Goal: Use online tool/utility

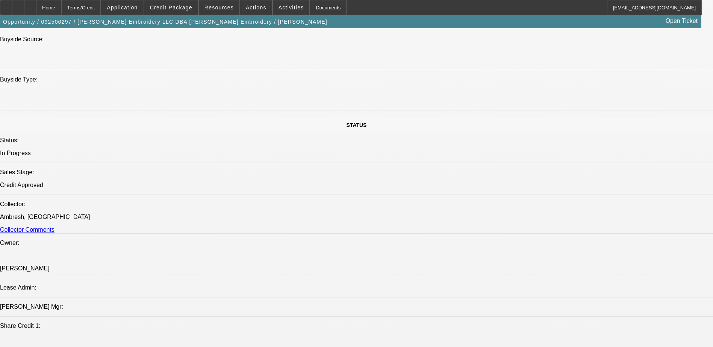
select select "0"
select select "2"
select select "0"
select select "2"
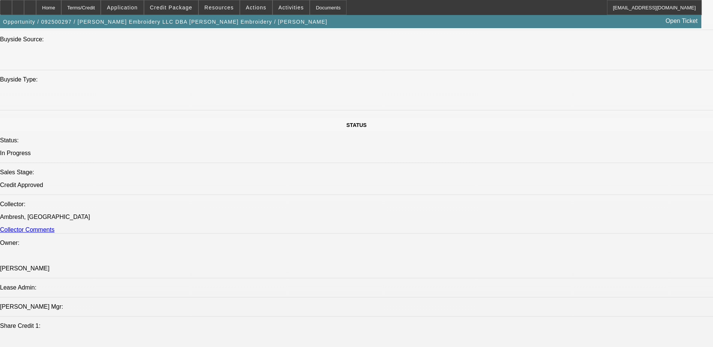
select select "0"
select select "2"
select select "0"
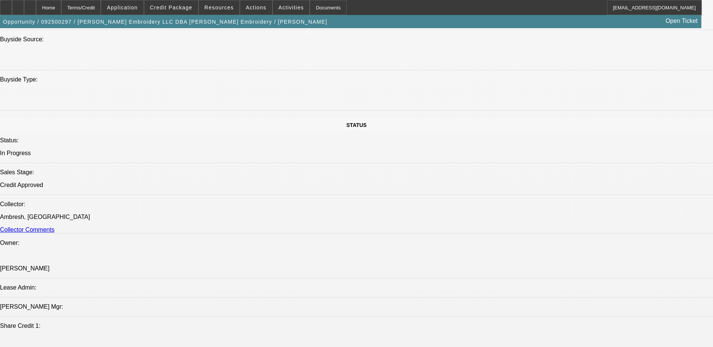
select select "2"
select select "0"
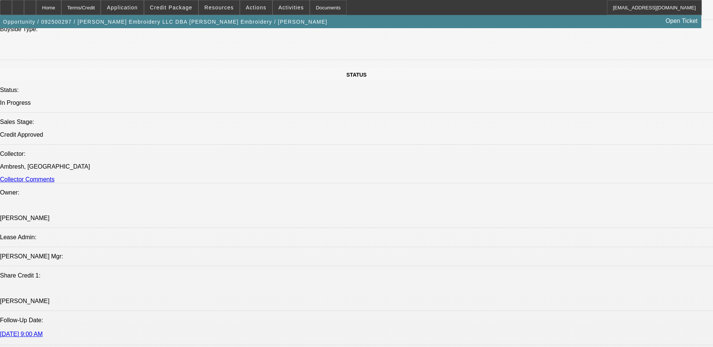
select select "1"
select select "2"
select select "6"
select select "1"
select select "2"
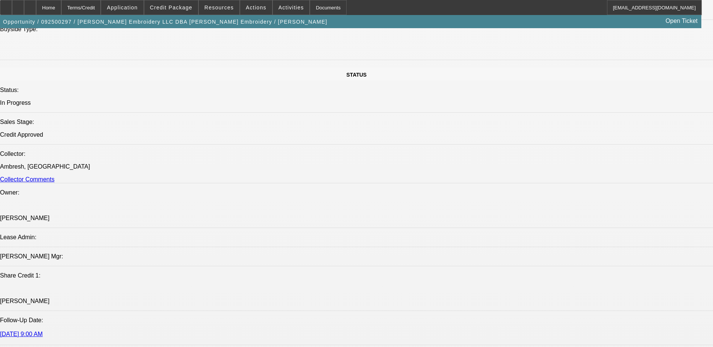
select select "6"
select select "1"
select select "2"
select select "6"
select select "1"
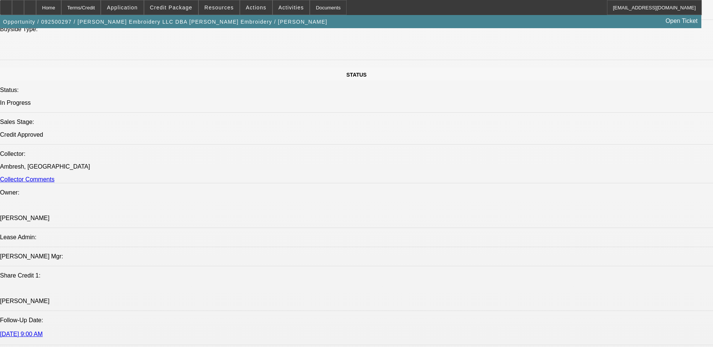
select select "2"
select select "6"
